Goal: Find specific page/section: Find specific page/section

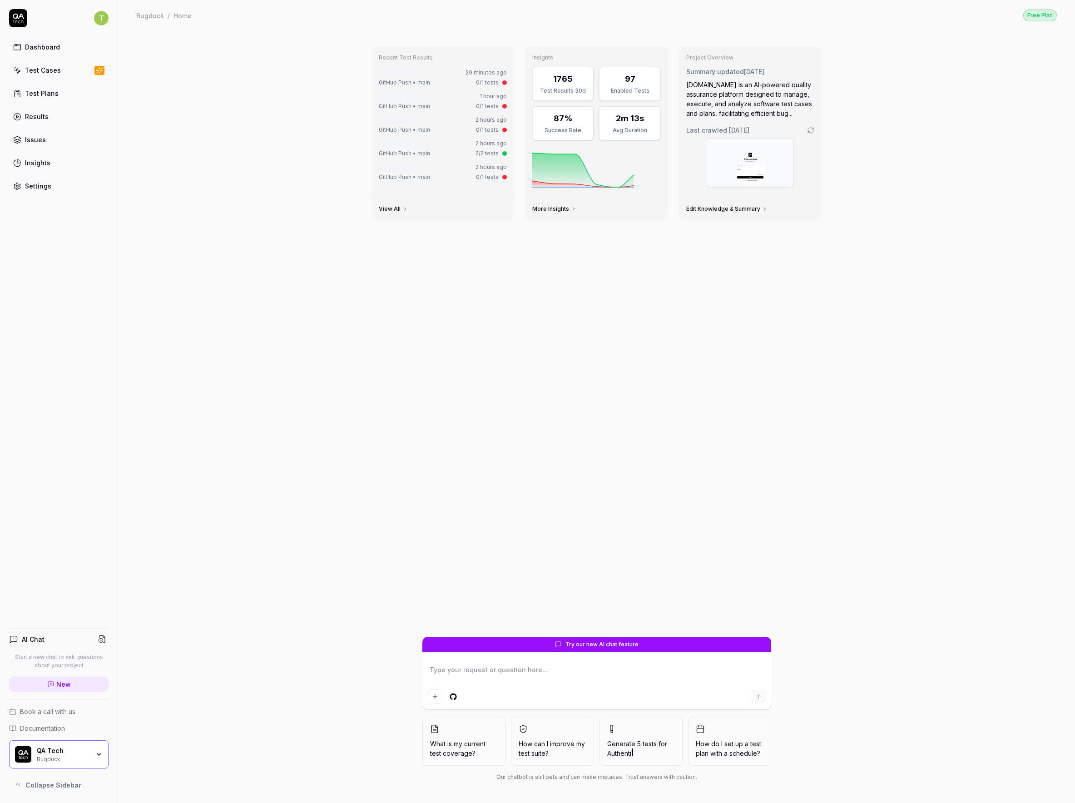
type textarea "*"
click at [97, 22] on html "T Dashboard Test Cases Test Plans Results Issues Insights Settings AI Chat Star…" at bounding box center [537, 401] width 1075 height 803
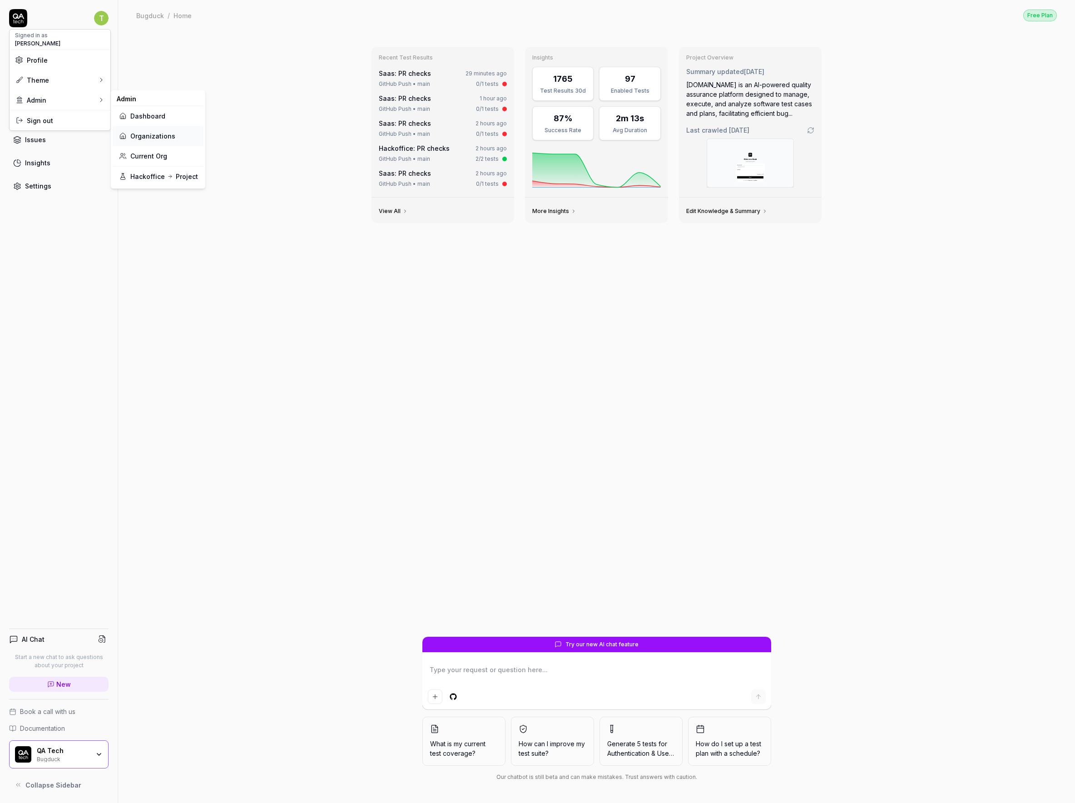
click at [140, 126] on link "Organizations" at bounding box center [158, 136] width 79 height 20
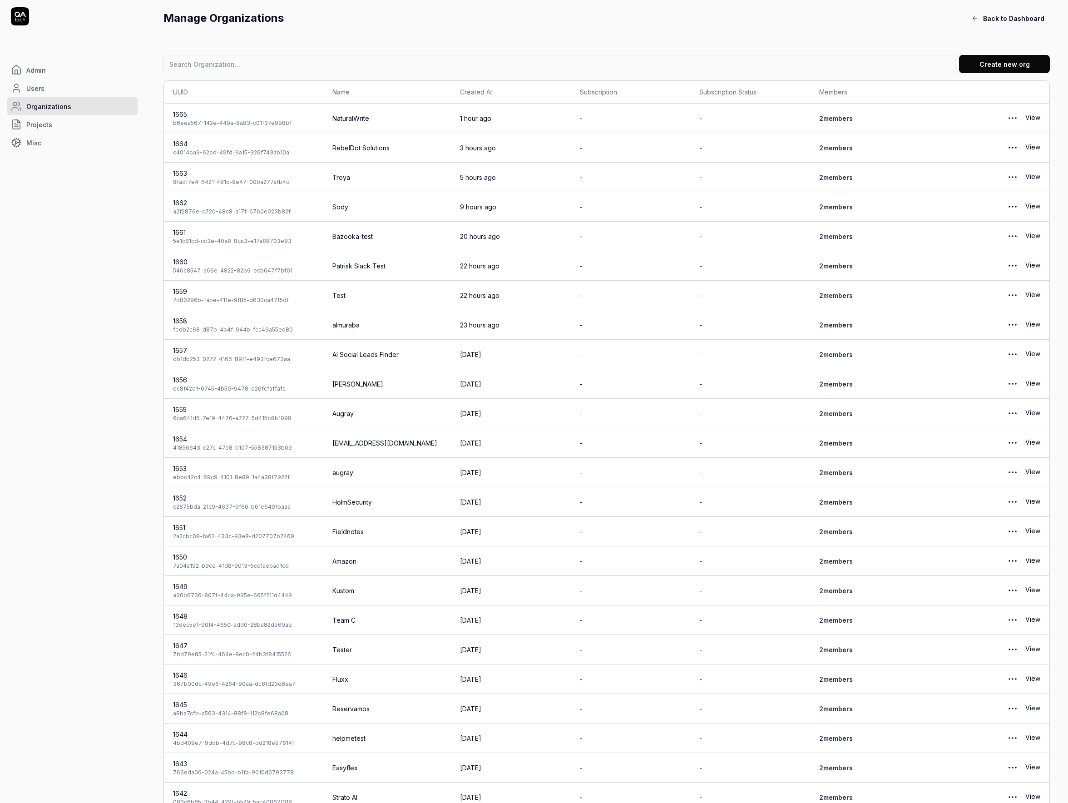
click at [505, 72] on input at bounding box center [560, 64] width 792 height 18
type input "smartlin"
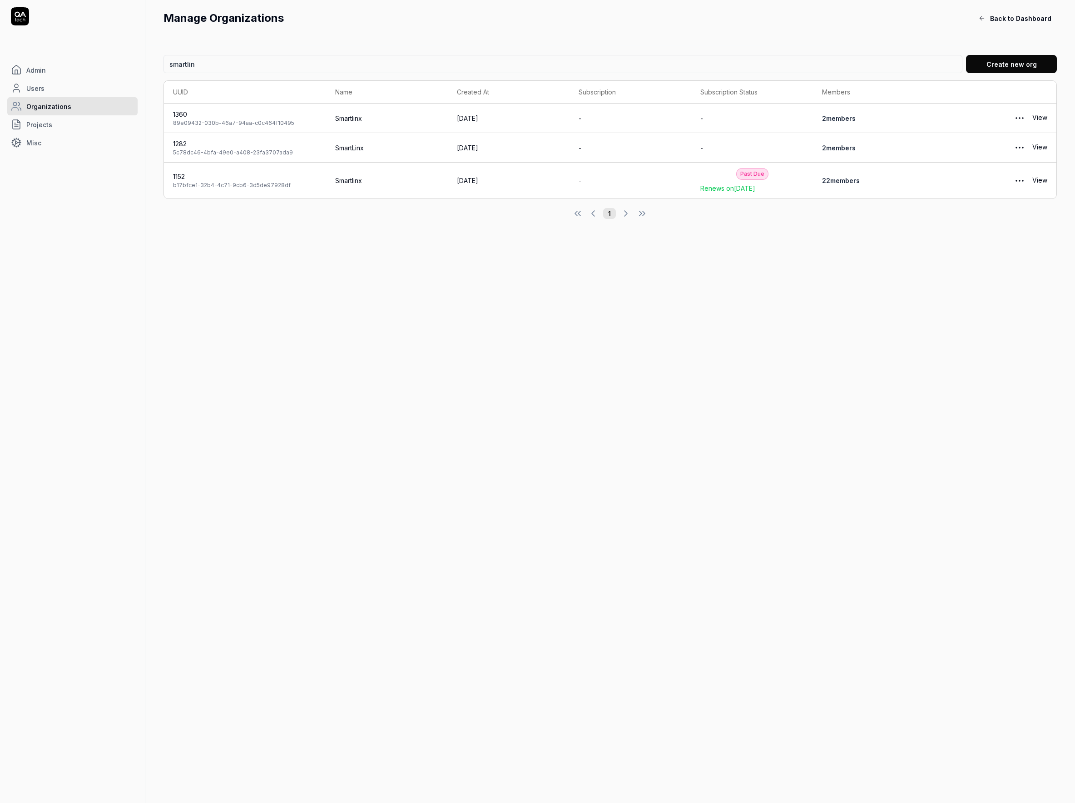
click at [847, 180] on link "22 member s" at bounding box center [841, 181] width 38 height 8
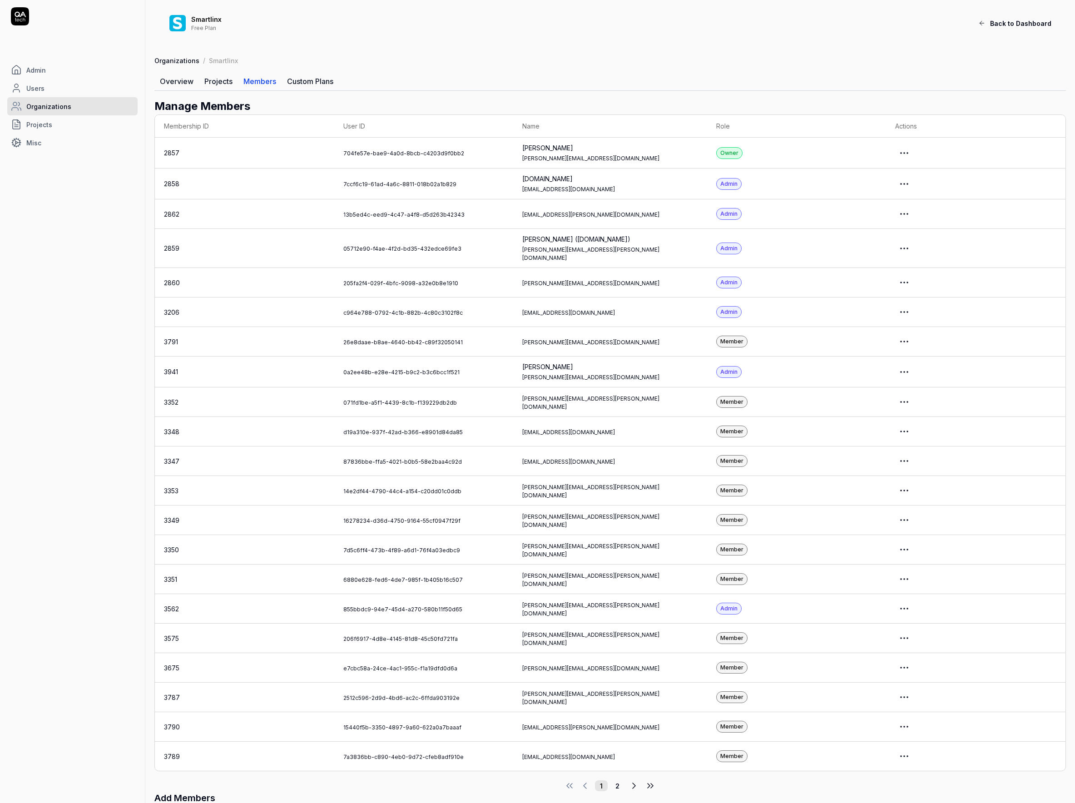
click at [920, 243] on html "Admin Users Organizations Projects Misc Smartlinx Free Plan Back to Dashboard O…" at bounding box center [537, 435] width 1075 height 870
click at [895, 274] on link "Impersonate User" at bounding box center [891, 284] width 72 height 20
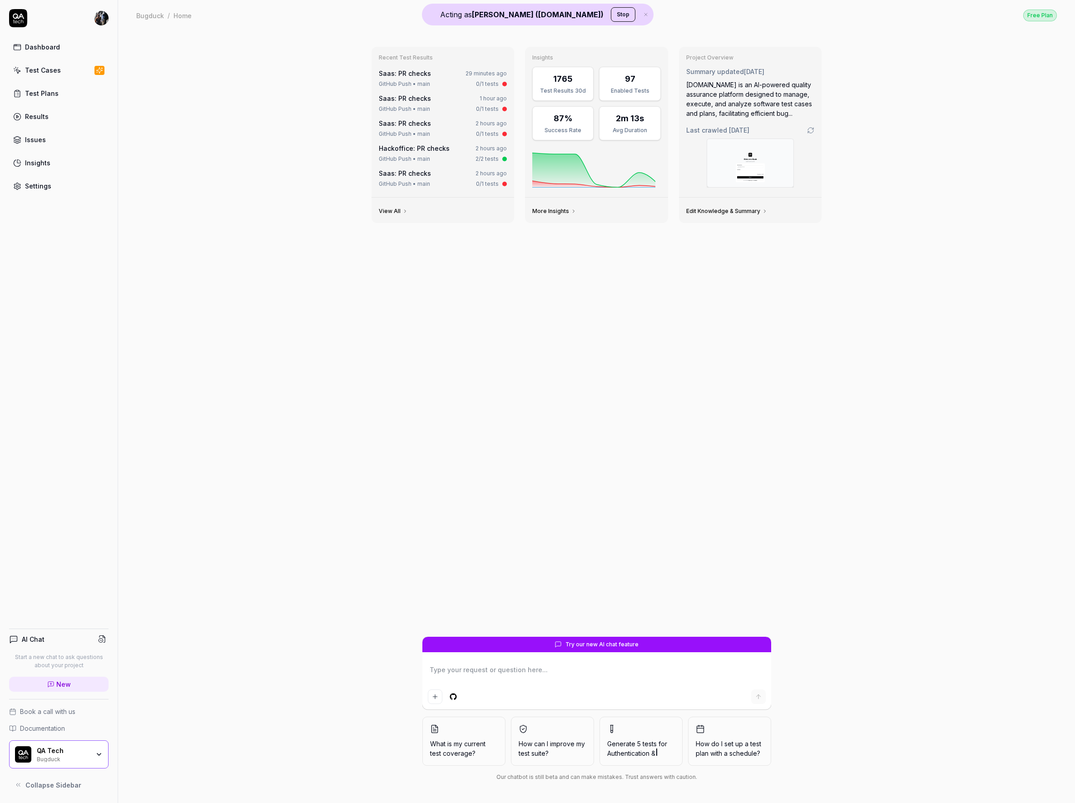
click at [53, 99] on link "Test Plans" at bounding box center [58, 93] width 99 height 18
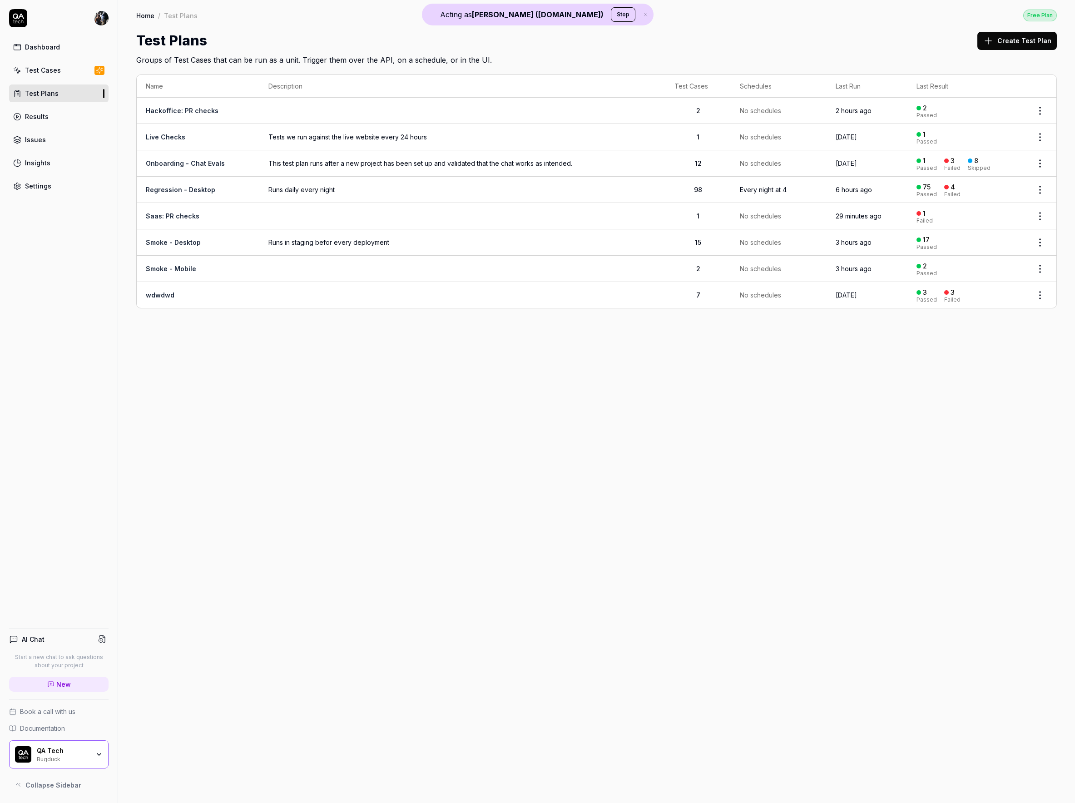
click at [97, 749] on div "QA Tech Bugduck" at bounding box center [58, 754] width 99 height 28
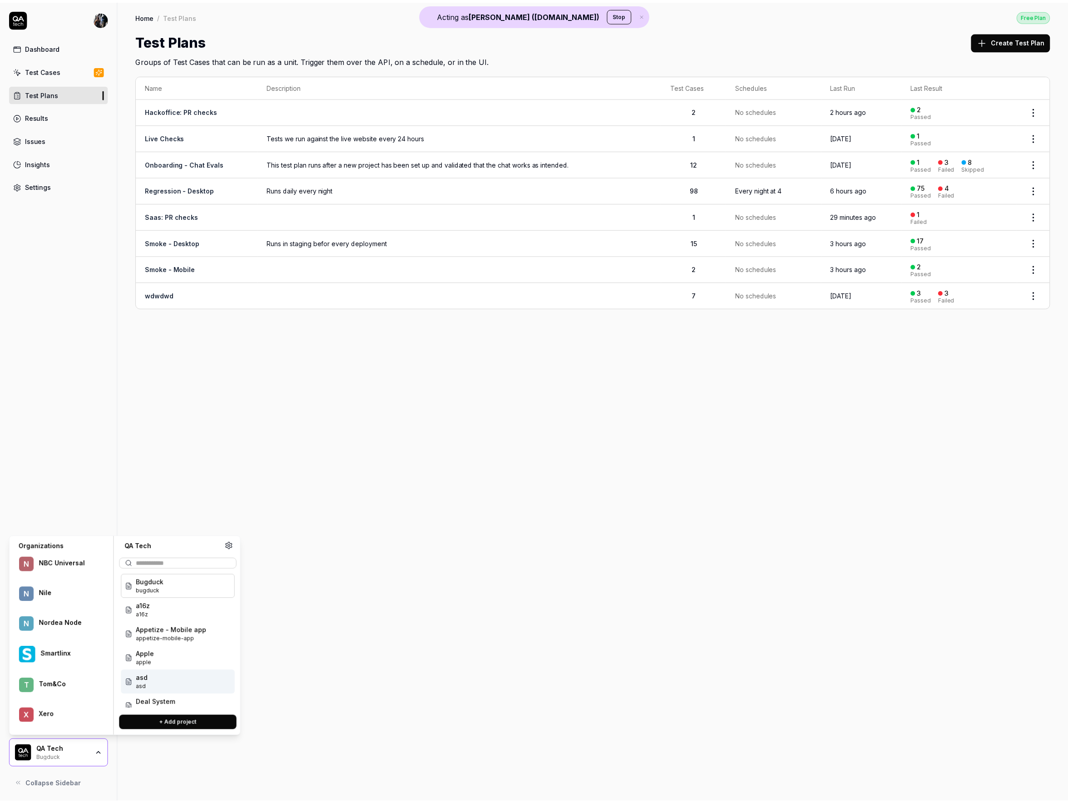
scroll to position [518, 0]
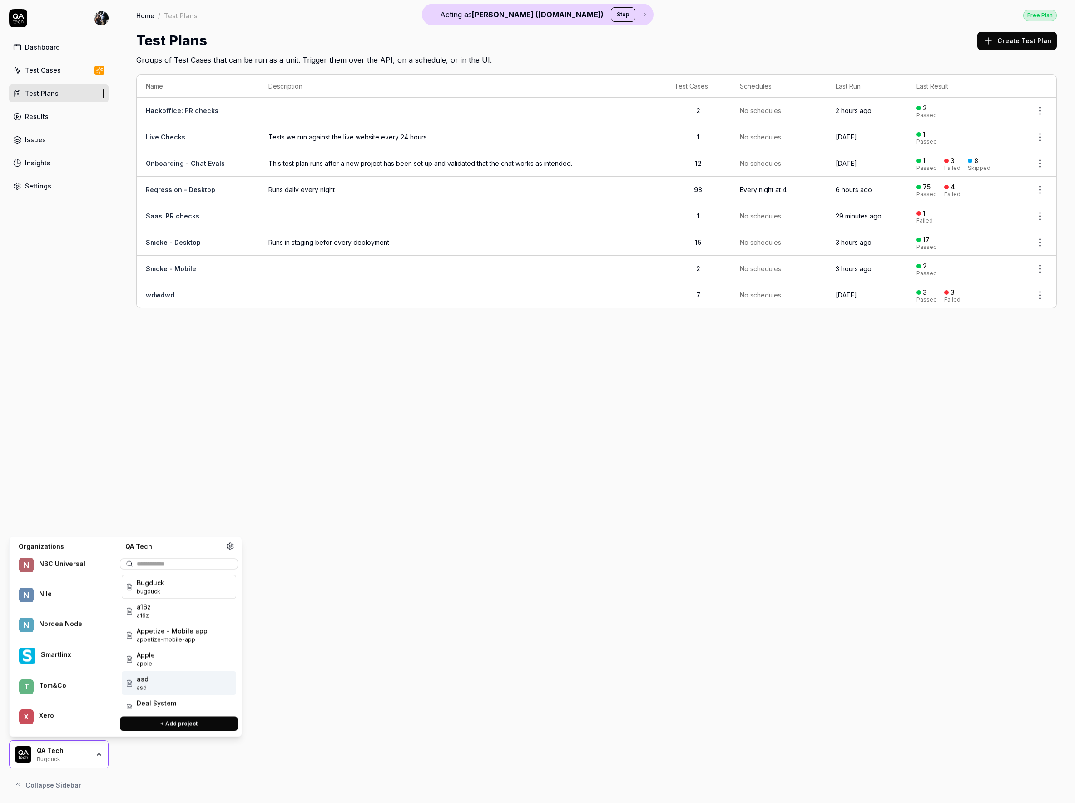
click at [52, 651] on div "Smartlinx" at bounding box center [68, 655] width 55 height 8
click at [164, 609] on span "Smartlinx Solutions" at bounding box center [167, 607] width 61 height 10
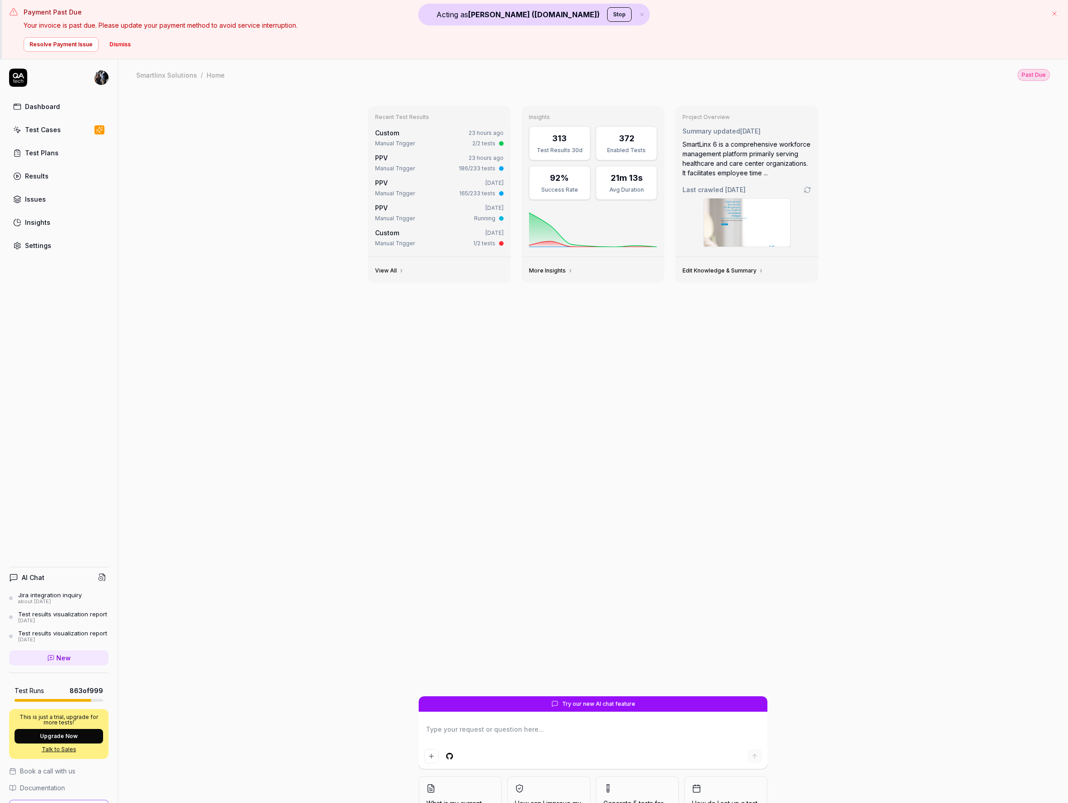
type textarea "*"
click at [57, 150] on link "Test Plans" at bounding box center [58, 153] width 99 height 18
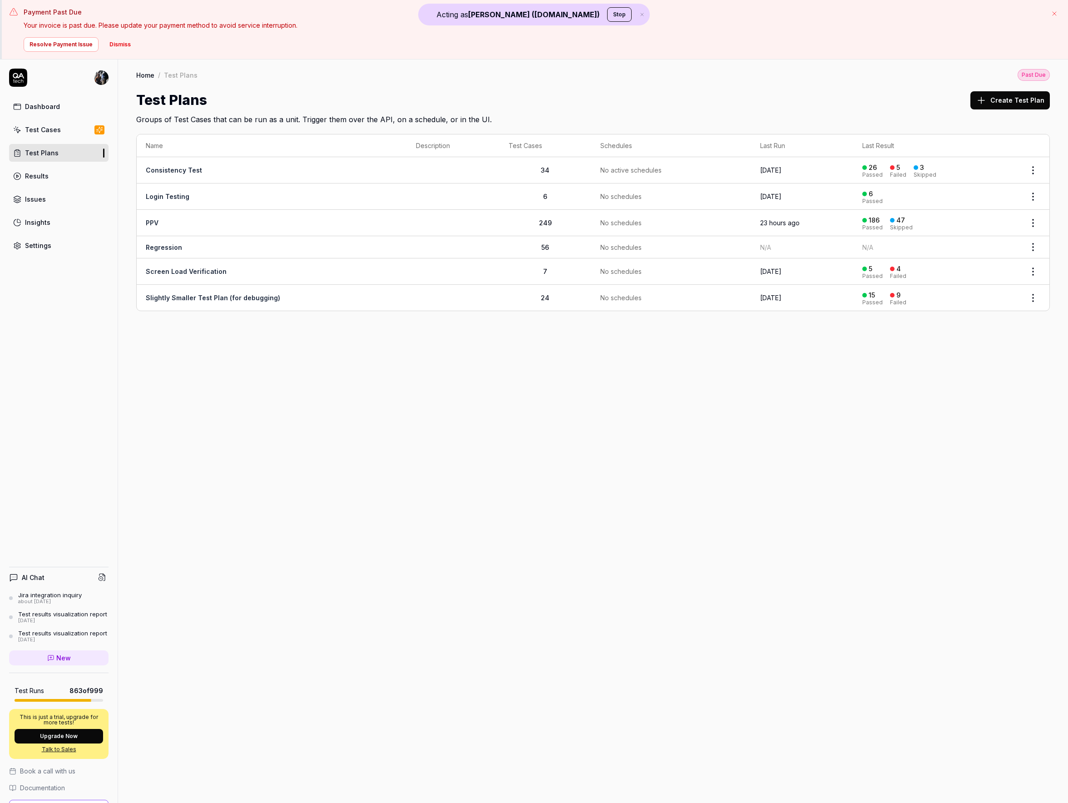
click at [192, 217] on td "PPV" at bounding box center [272, 223] width 270 height 26
click at [270, 220] on td "PPV" at bounding box center [272, 223] width 270 height 26
click at [345, 221] on td "PPV" at bounding box center [272, 223] width 270 height 26
click at [154, 221] on link "PPV" at bounding box center [152, 223] width 13 height 8
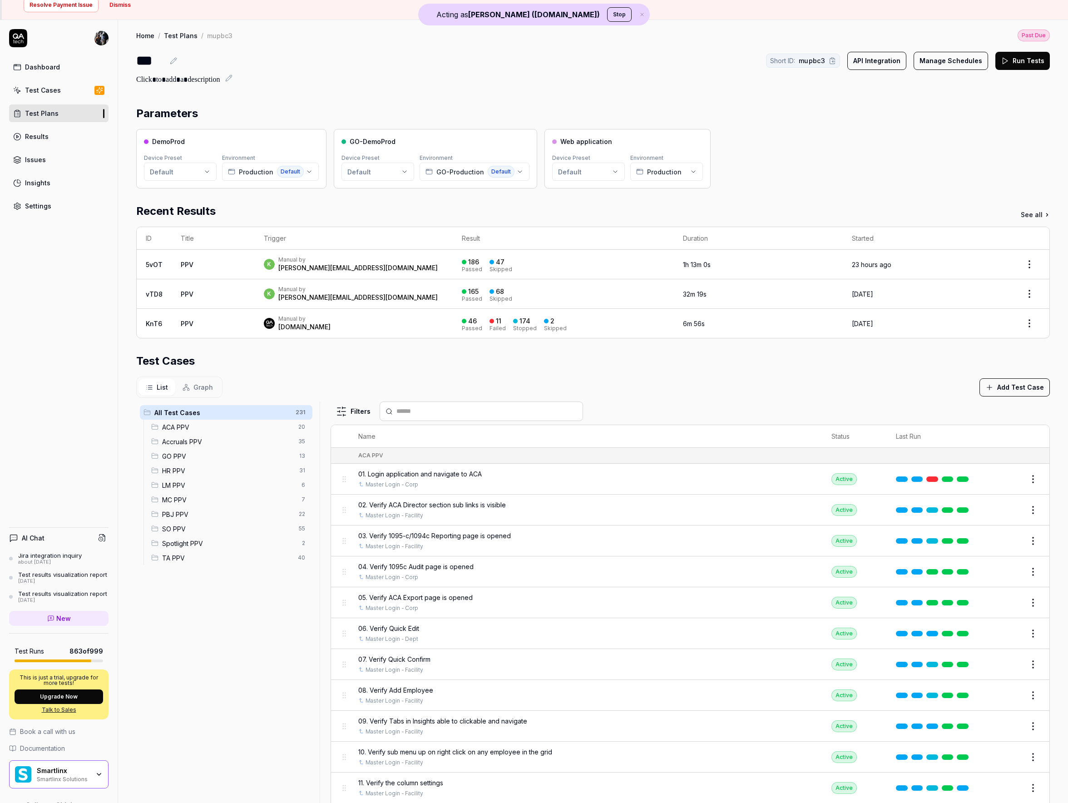
scroll to position [59, 0]
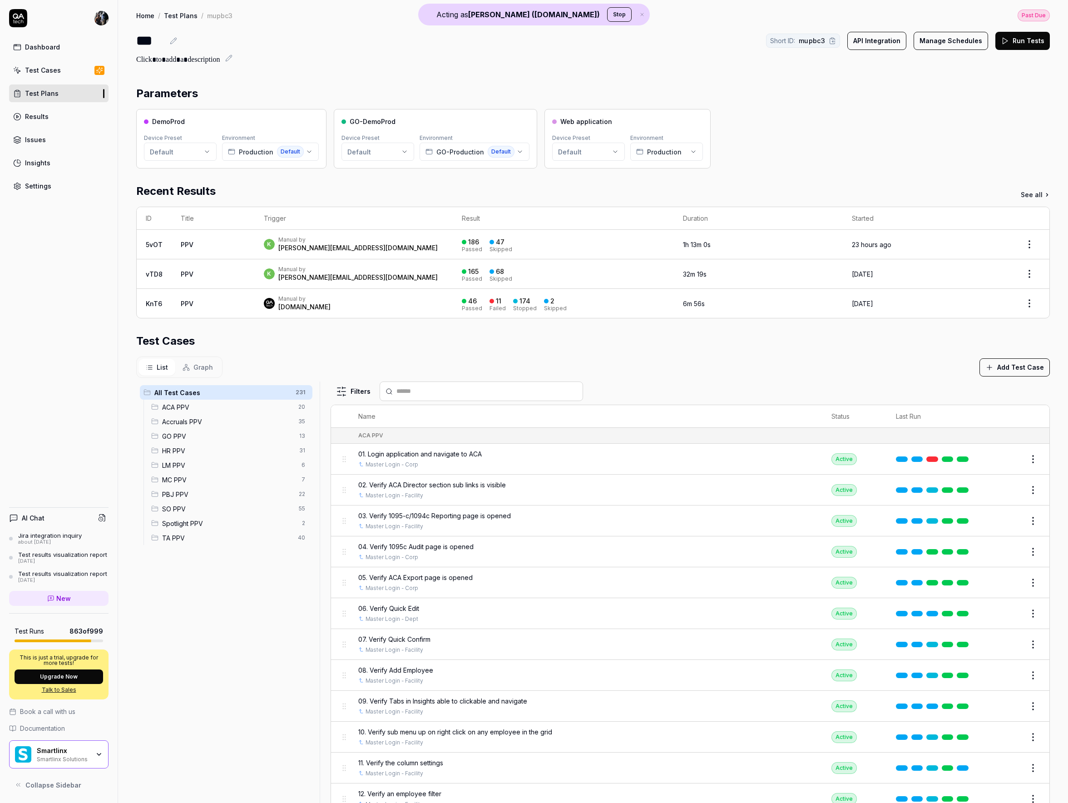
click at [1023, 246] on html "Acting as [PERSON_NAME] ([DOMAIN_NAME]) Stop Payment Past Due Your invoice is p…" at bounding box center [534, 372] width 1068 height 863
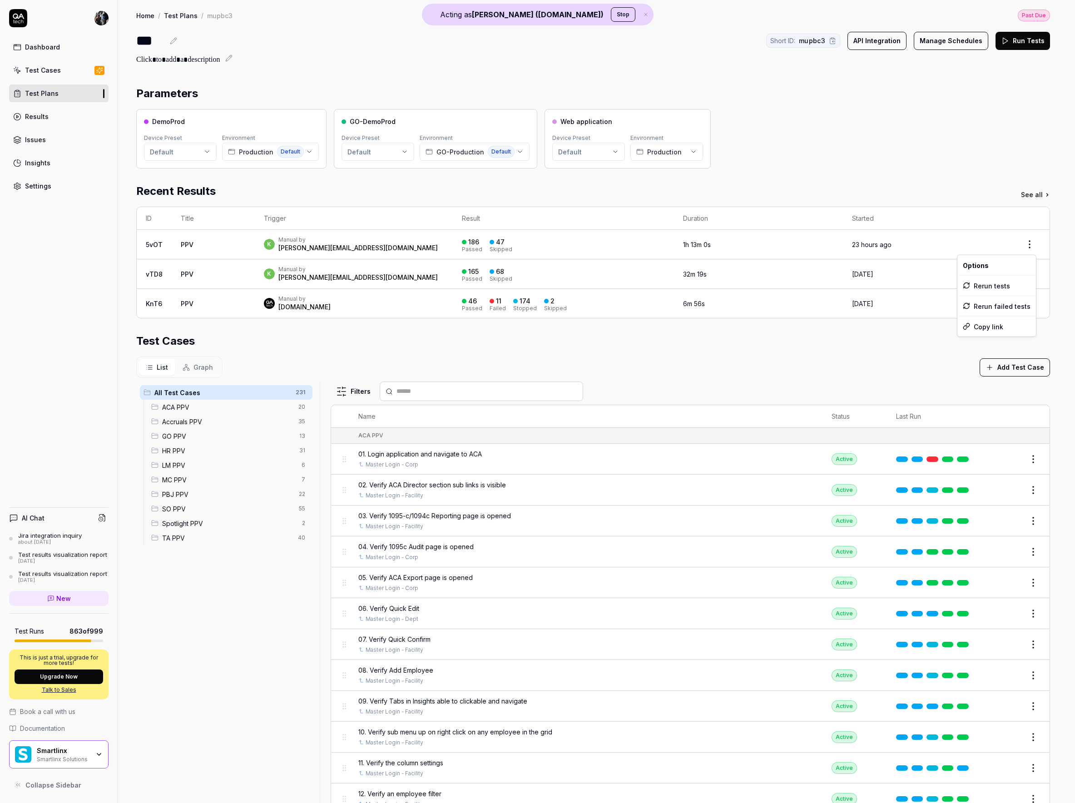
click at [1023, 246] on html "Acting as [PERSON_NAME] ([DOMAIN_NAME]) Stop Payment Past Due Your invoice is p…" at bounding box center [537, 372] width 1075 height 863
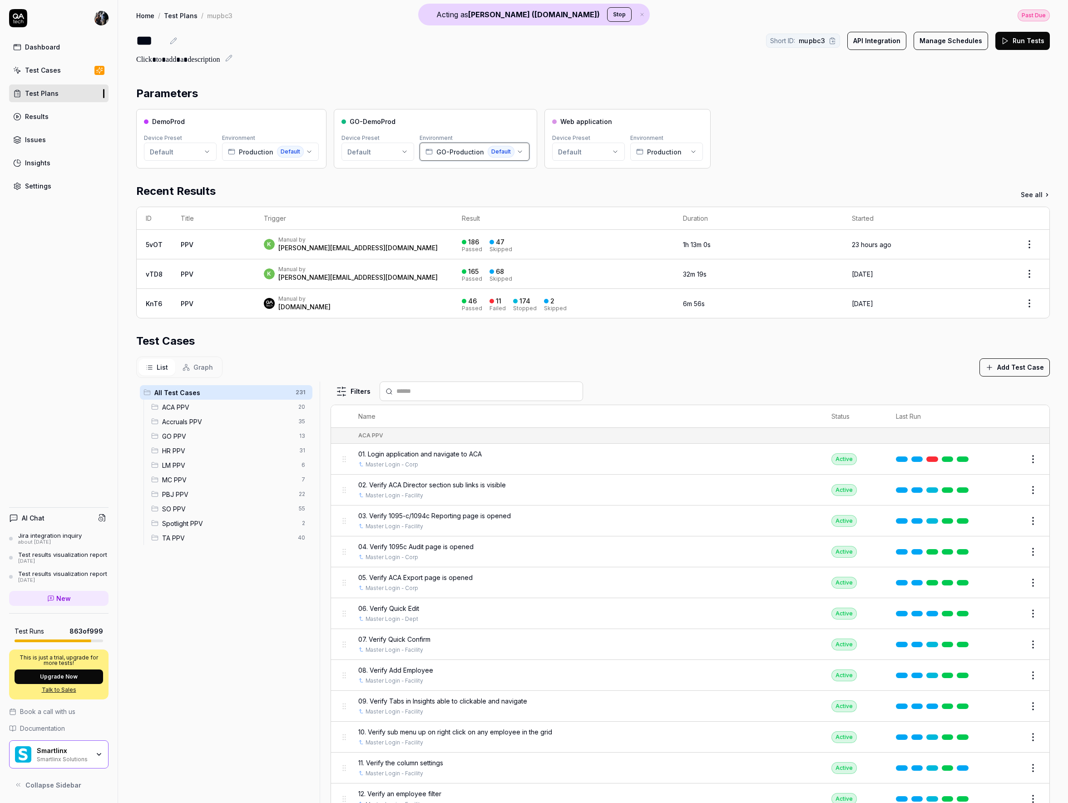
click at [488, 155] on span "Default" at bounding box center [501, 152] width 27 height 12
click at [276, 157] on div "Production Default" at bounding box center [266, 152] width 76 height 12
click at [647, 152] on span "Production" at bounding box center [664, 152] width 35 height 10
click at [813, 114] on div "DemoProd Device Preset Default Environment Production Default GO-DemoProd Devic…" at bounding box center [593, 138] width 914 height 59
click at [39, 119] on div "Results" at bounding box center [37, 117] width 24 height 10
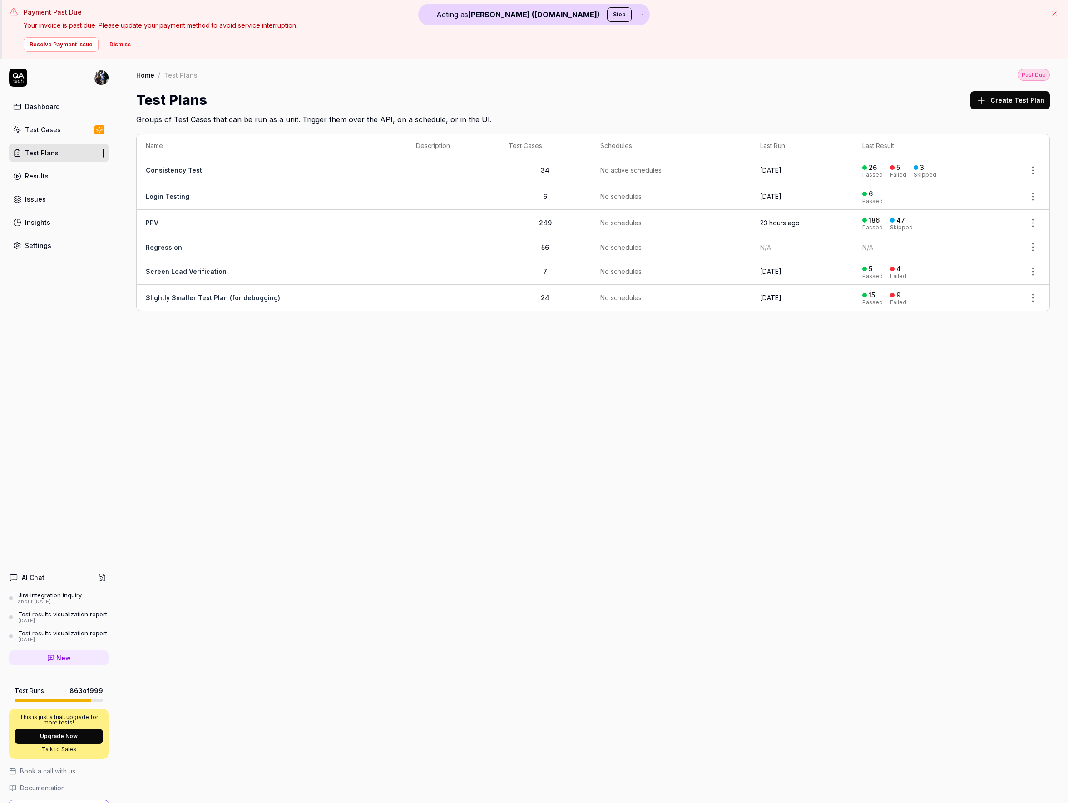
click at [149, 225] on link "PPV" at bounding box center [152, 223] width 13 height 8
click at [151, 220] on link "PPV" at bounding box center [152, 223] width 13 height 8
